Goal: Task Accomplishment & Management: Manage account settings

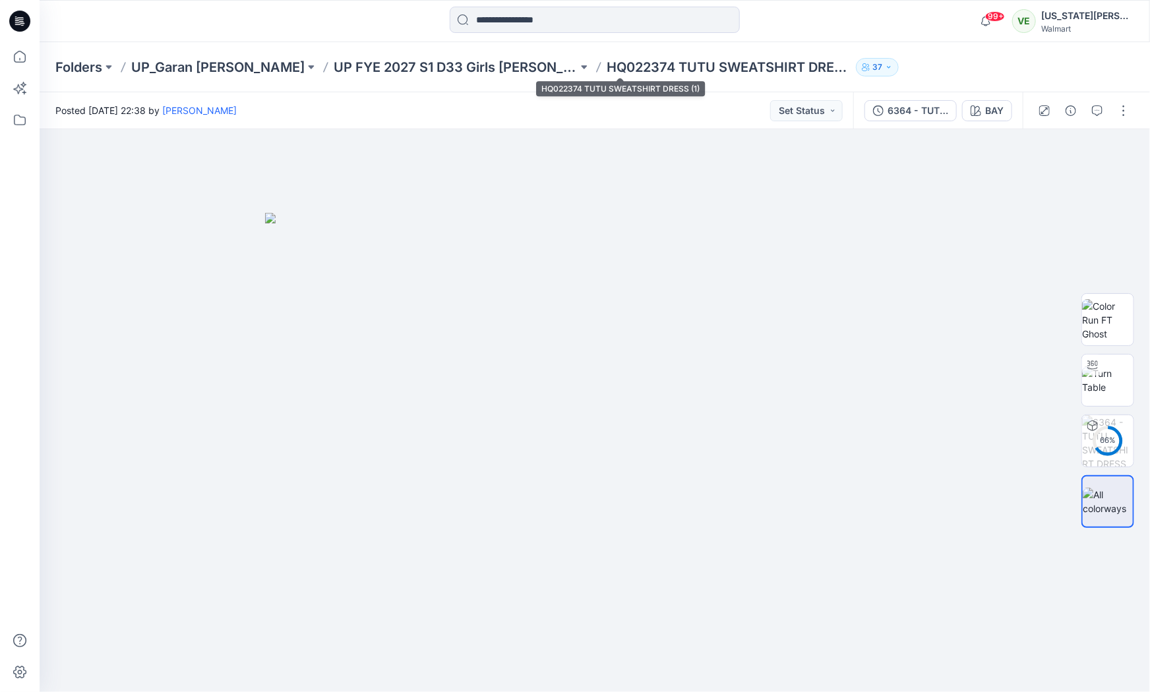
click at [607, 67] on p "HQ022374 TUTU SWEATSHIRT DRESS (1)" at bounding box center [729, 67] width 244 height 18
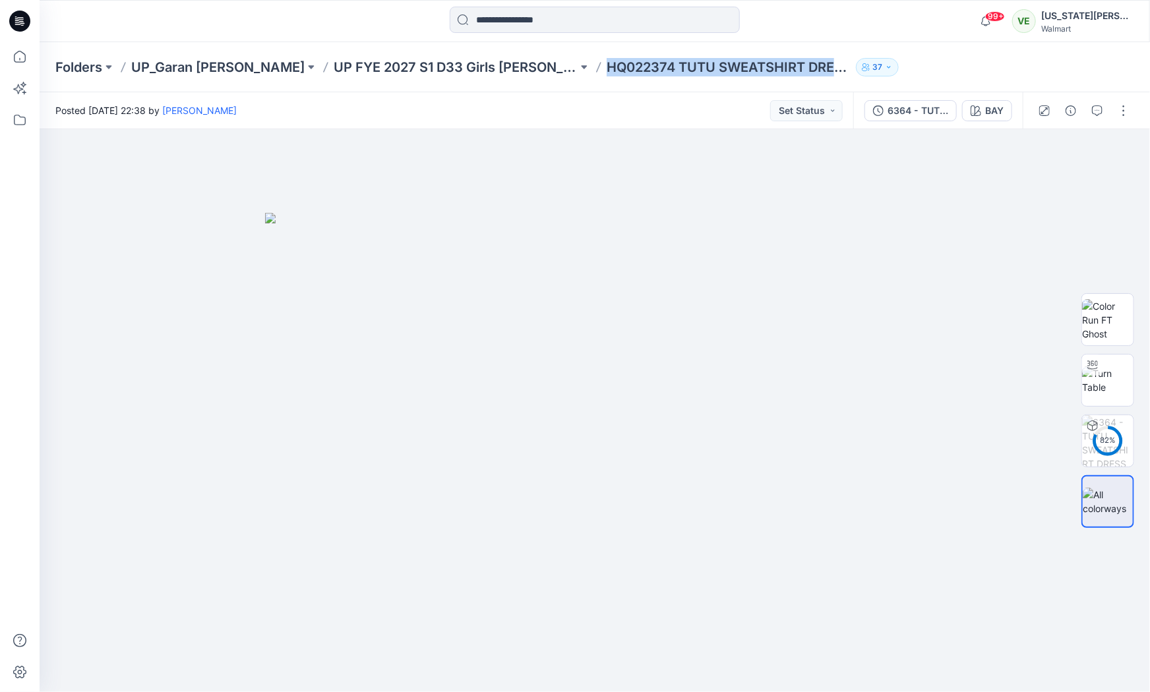
click at [607, 67] on p "HQ022374 TUTU SWEATSHIRT DRESS (1)" at bounding box center [729, 67] width 244 height 18
copy div "HQ022374 TUTU SWEATSHIRT DRESS (1) 37"
click at [405, 87] on div "Folders UP_Garan Littles UP FYE 2027 S1 D33 Girls Littles HQ022374 TUTU SWEATSH…" at bounding box center [595, 67] width 1110 height 50
click at [405, 66] on p "UP FYE 2027 S1 D33 Girls [PERSON_NAME]" at bounding box center [456, 67] width 244 height 18
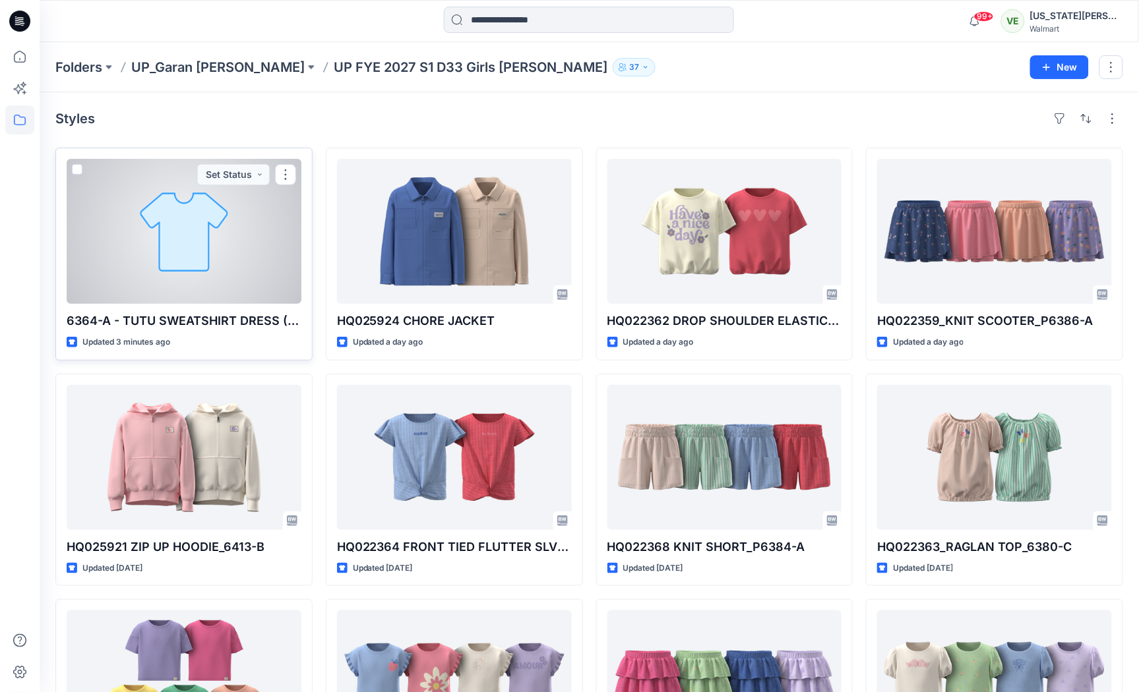
click at [245, 222] on div at bounding box center [184, 231] width 235 height 145
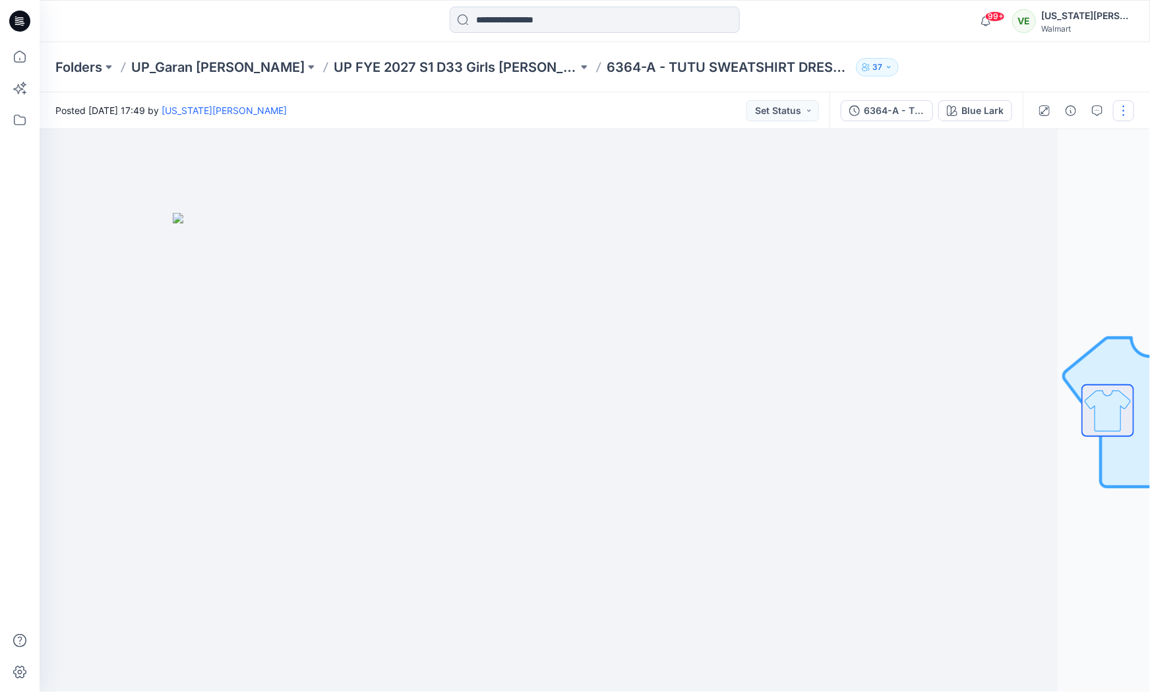
click at [1114, 111] on button "button" at bounding box center [1123, 110] width 21 height 21
click at [1058, 171] on button "Edit" at bounding box center [1068, 178] width 121 height 24
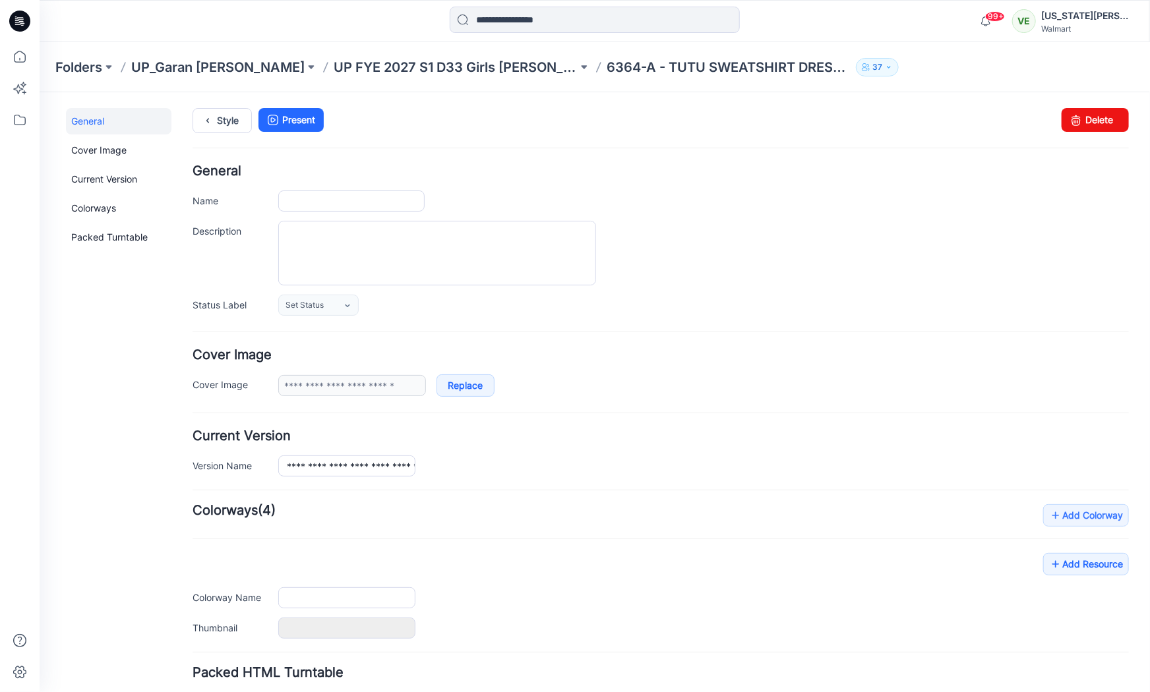
type input "**********"
type input "*********"
type input "**********"
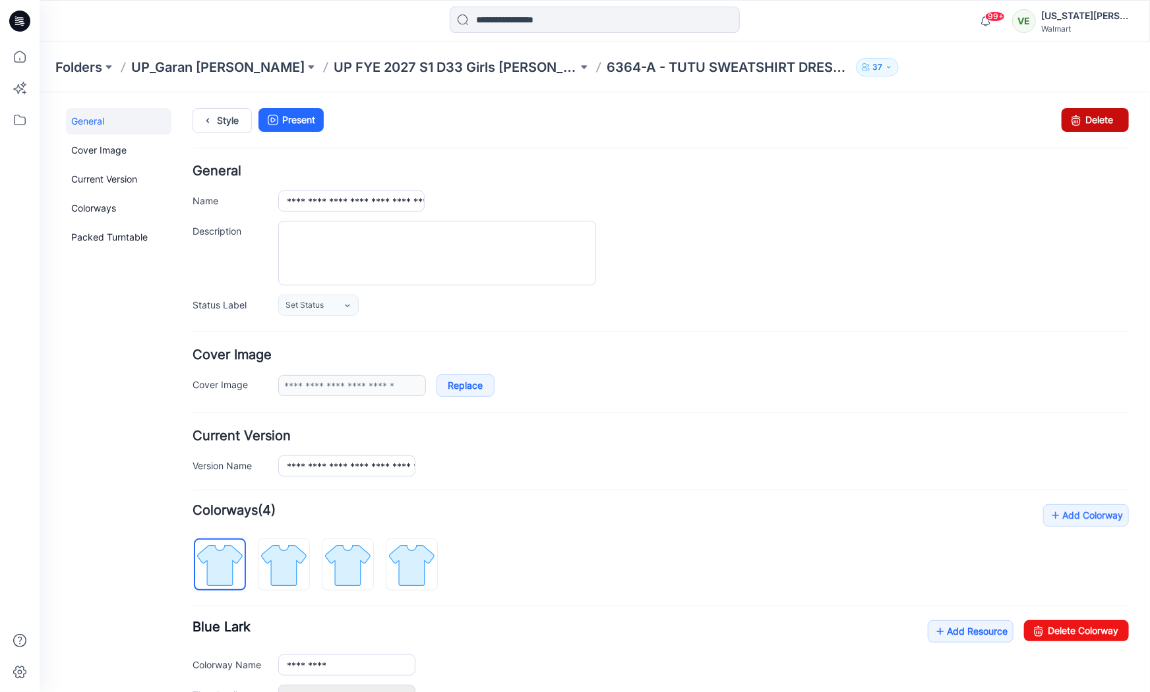
click at [1079, 109] on link "Delete" at bounding box center [1094, 119] width 67 height 24
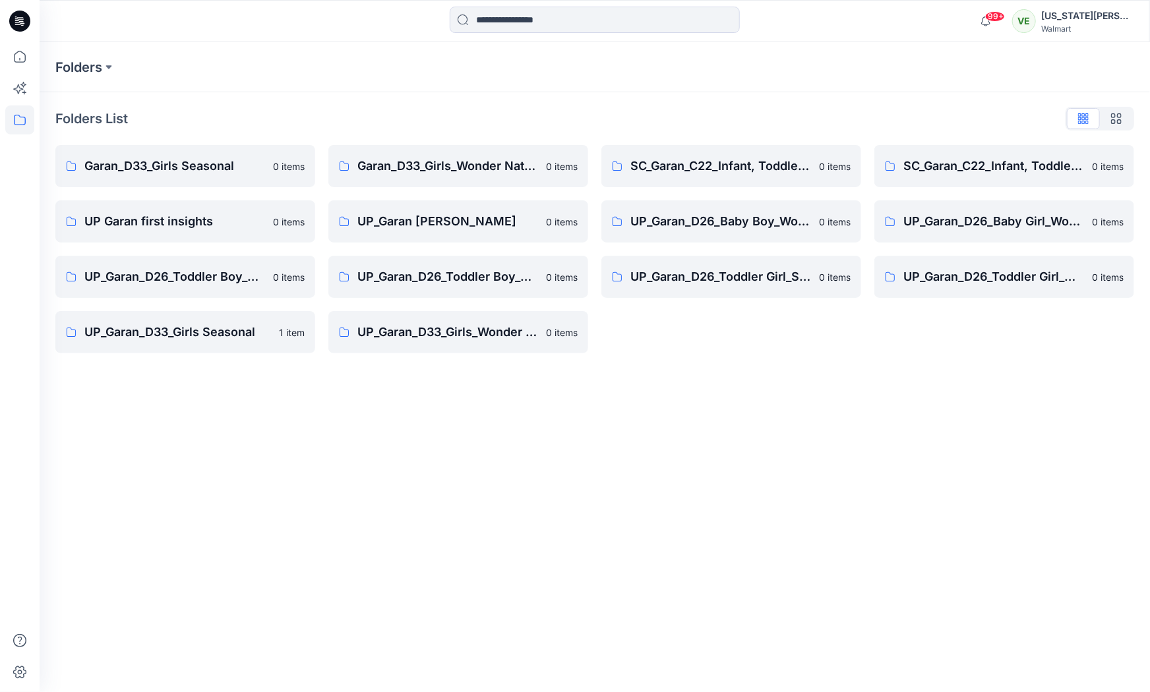
click at [17, 22] on icon at bounding box center [17, 22] width 5 height 1
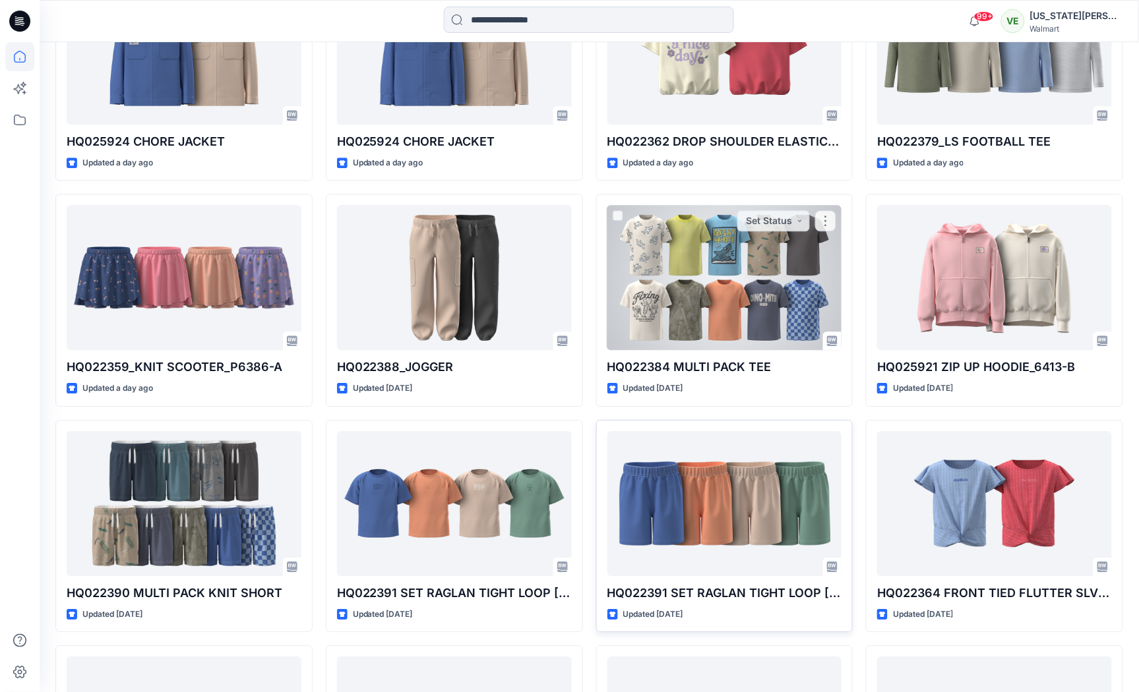
scroll to position [810, 0]
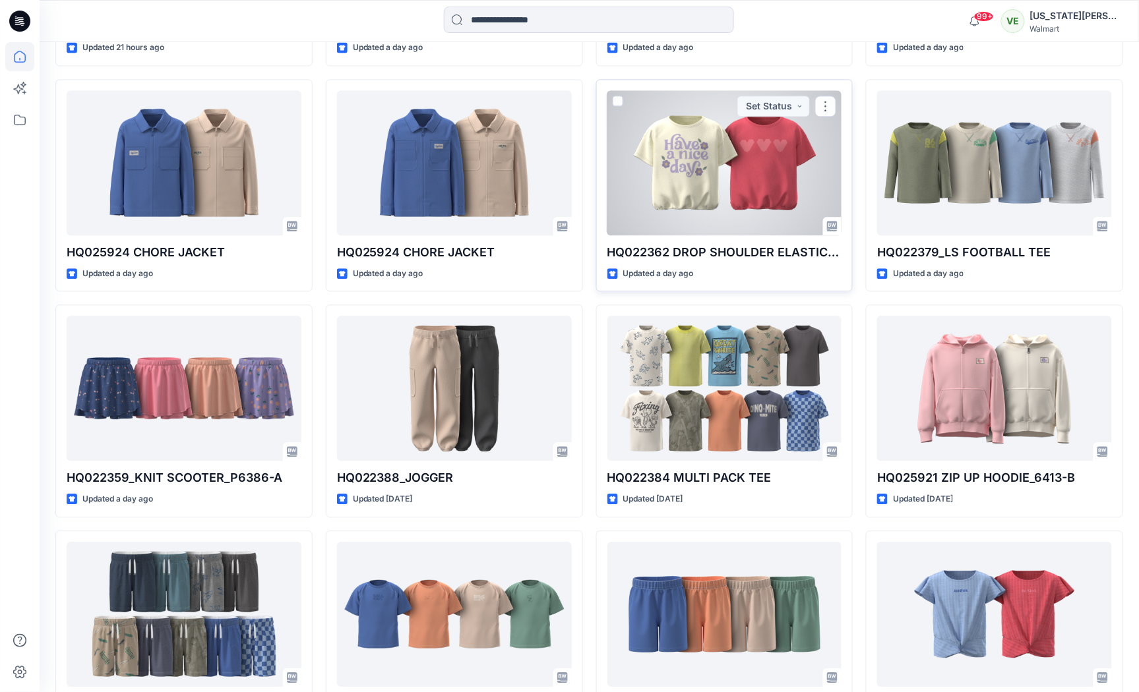
click at [726, 171] on div at bounding box center [724, 162] width 235 height 145
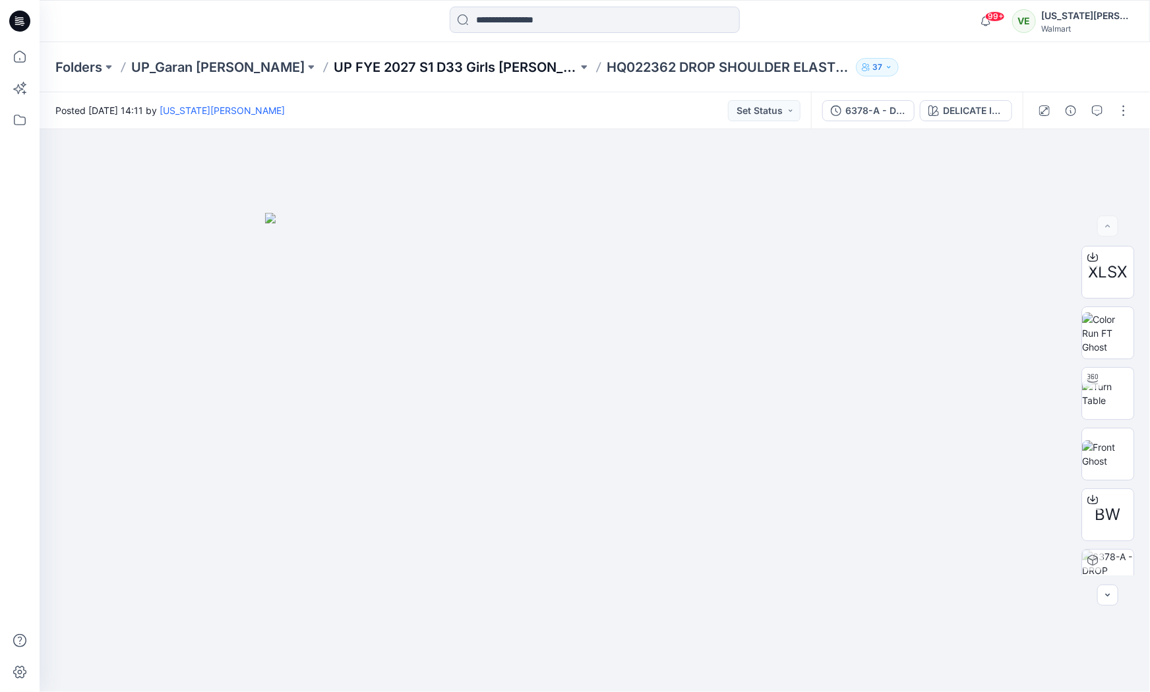
click at [442, 59] on p "UP FYE 2027 S1 D33 Girls [PERSON_NAME]" at bounding box center [456, 67] width 244 height 18
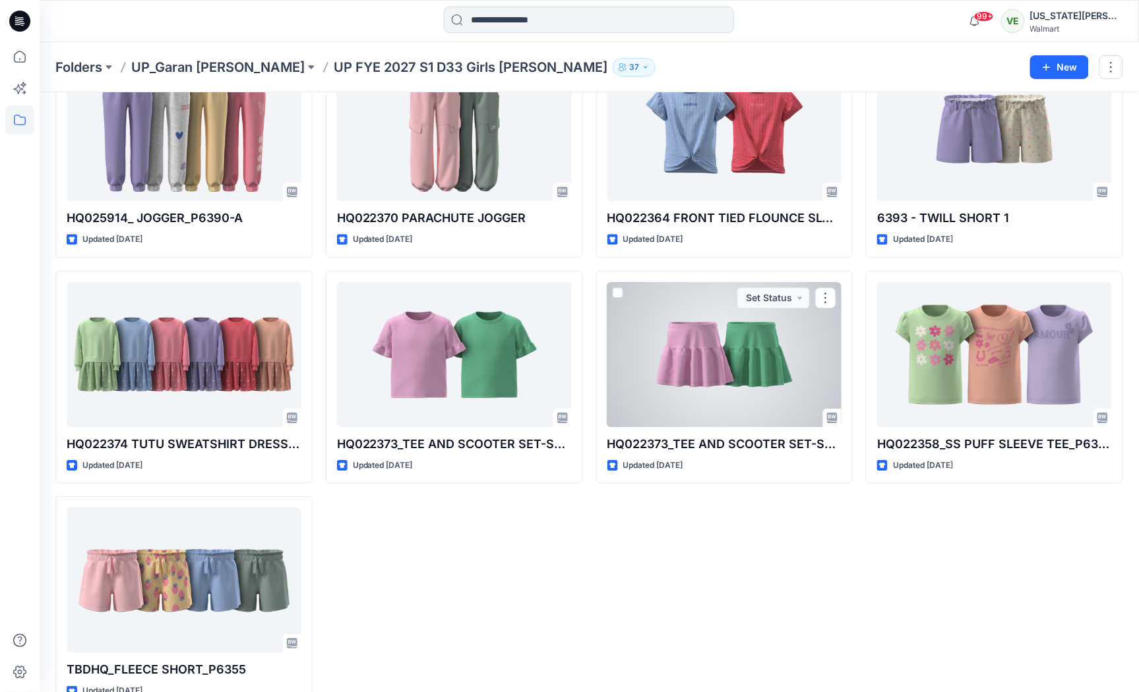
scroll to position [1007, 0]
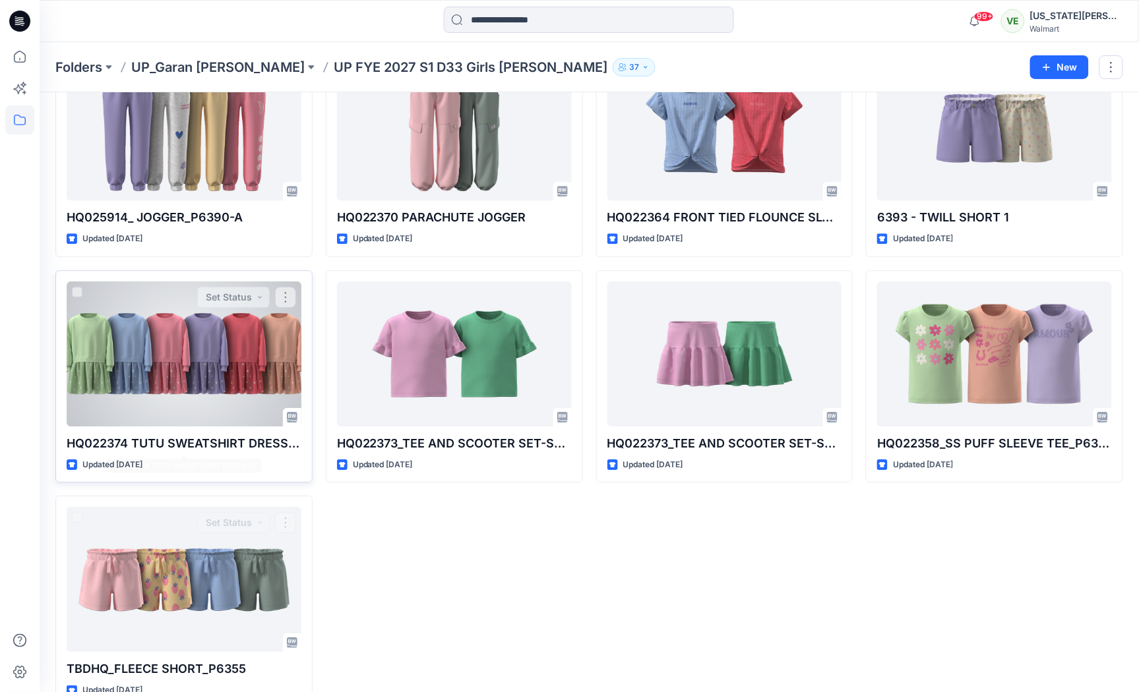
click at [160, 398] on div at bounding box center [184, 354] width 235 height 145
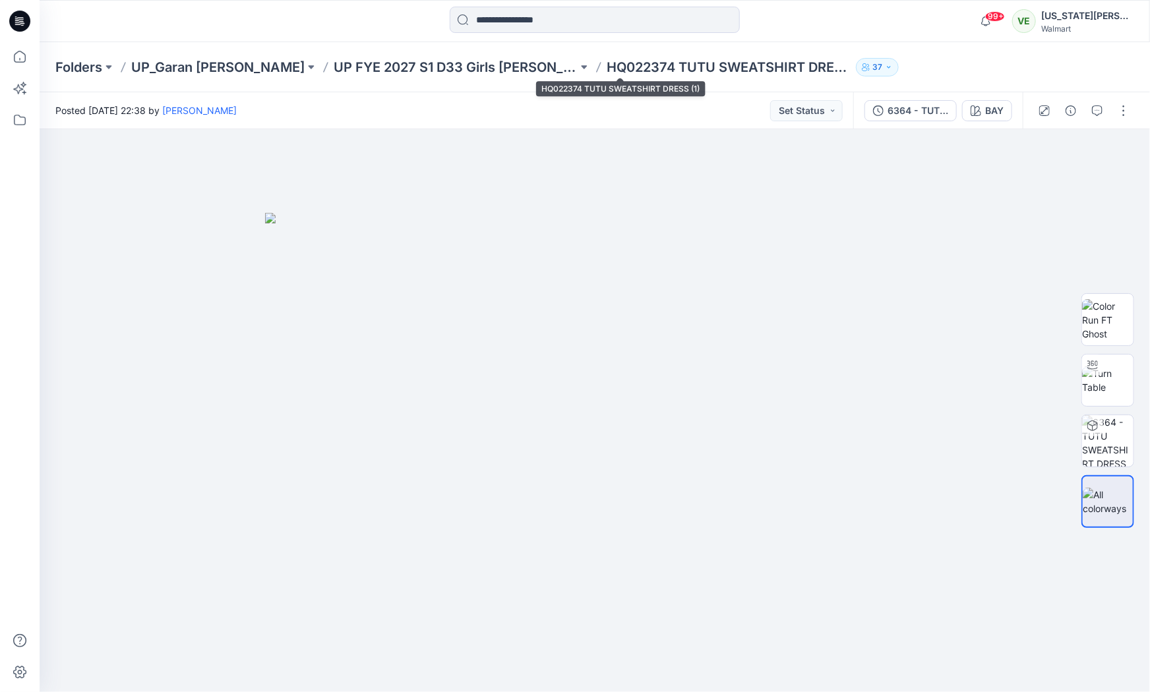
click at [607, 73] on p "HQ022374 TUTU SWEATSHIRT DRESS (1)" at bounding box center [729, 67] width 244 height 18
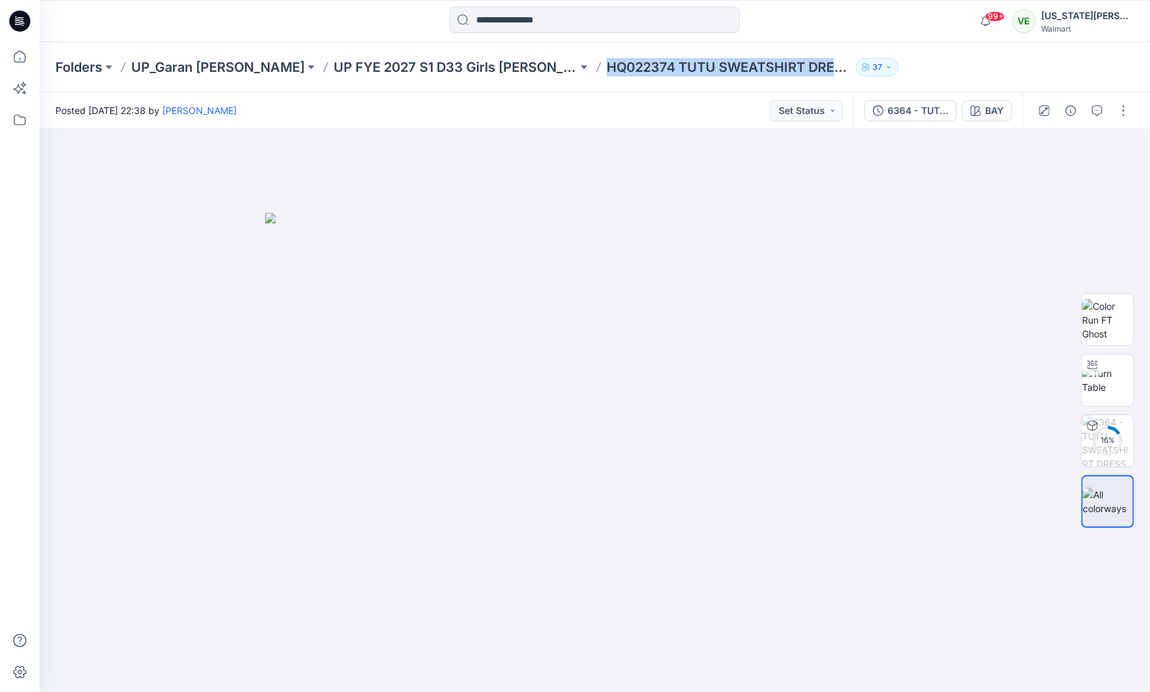
click at [607, 73] on p "HQ022374 TUTU SWEATSHIRT DRESS (1)" at bounding box center [729, 67] width 244 height 18
copy div "HQ022374 TUTU SWEATSHIRT DRESS (1) 37"
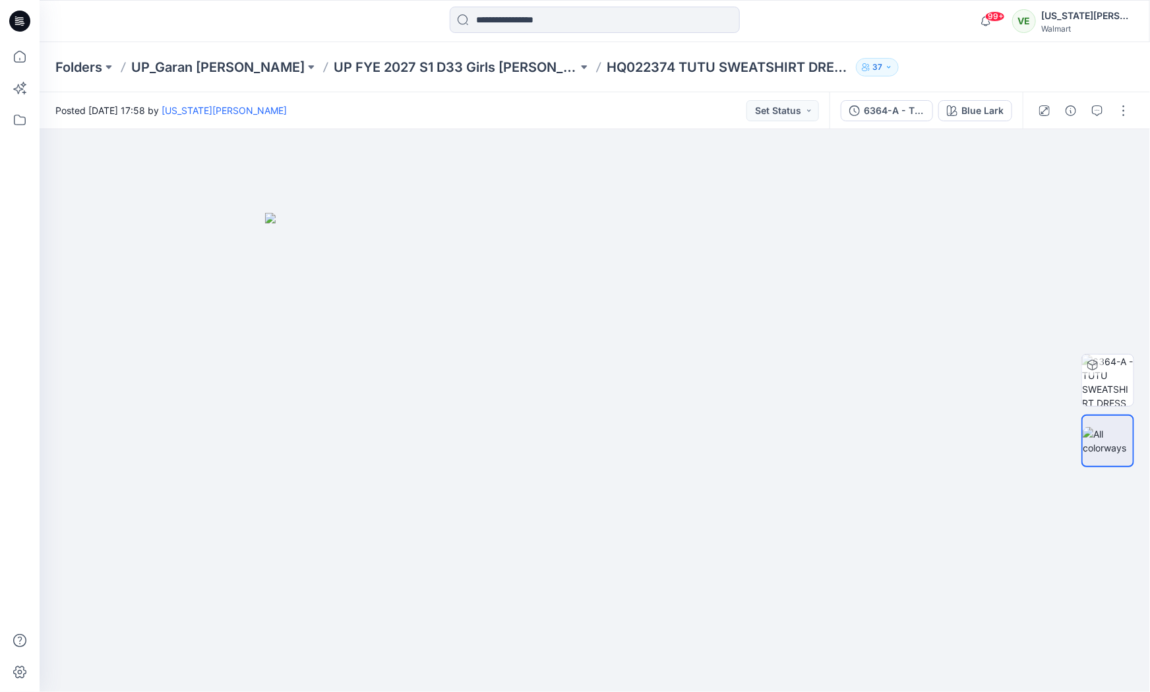
click at [436, 80] on div "Folders UP_Garan [PERSON_NAME] UP [PERSON_NAME] 2027 S1 D33 Girls [PERSON_NAME]…" at bounding box center [595, 67] width 1110 height 50
click at [435, 78] on div "Folders UP_Garan [PERSON_NAME] UP [PERSON_NAME] 2027 S1 D33 Girls [PERSON_NAME]…" at bounding box center [595, 67] width 1110 height 50
click at [429, 65] on p "UP FYE 2027 S1 D33 Girls [PERSON_NAME]" at bounding box center [456, 67] width 244 height 18
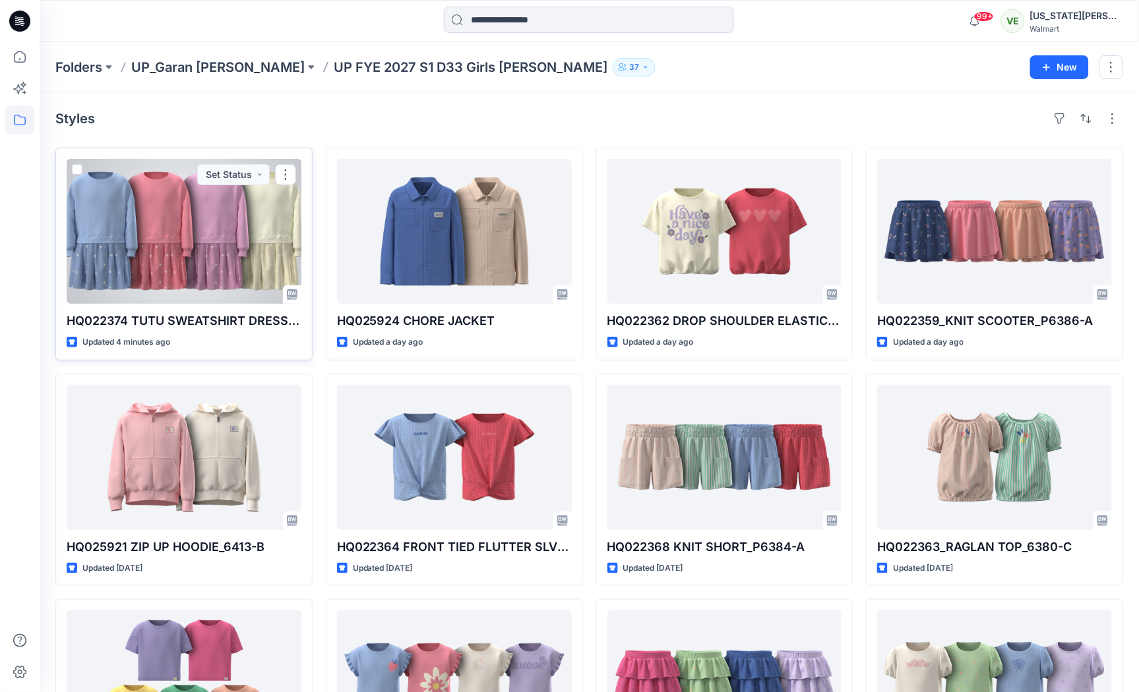
click at [203, 216] on div at bounding box center [184, 231] width 235 height 145
